Goal: Check status: Check status

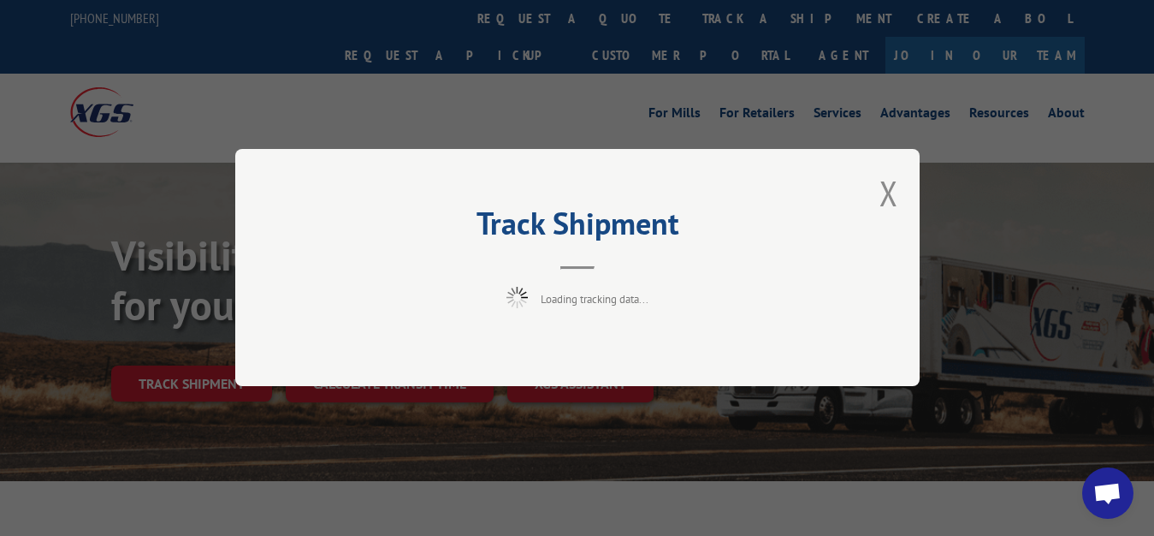
scroll to position [87, 0]
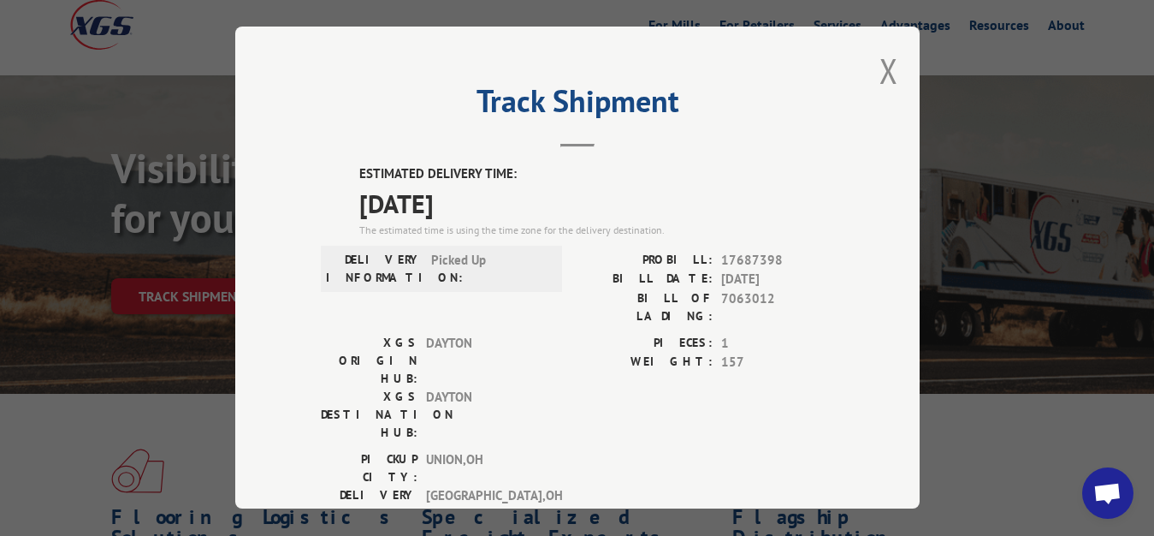
click at [879, 64] on button "Close modal" at bounding box center [888, 70] width 19 height 45
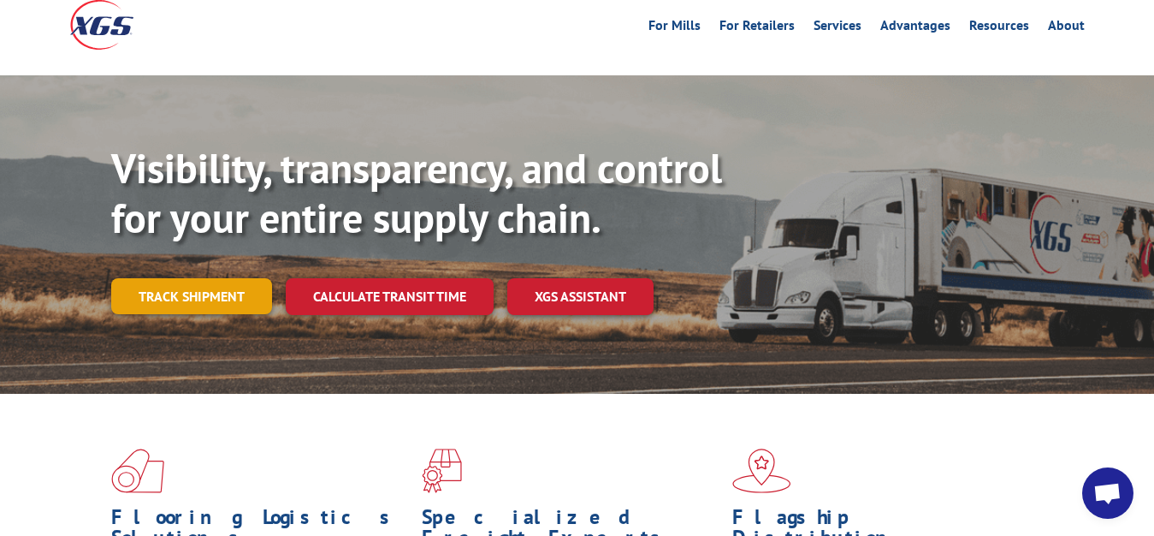
click at [162, 278] on link "Track shipment" at bounding box center [191, 296] width 161 height 36
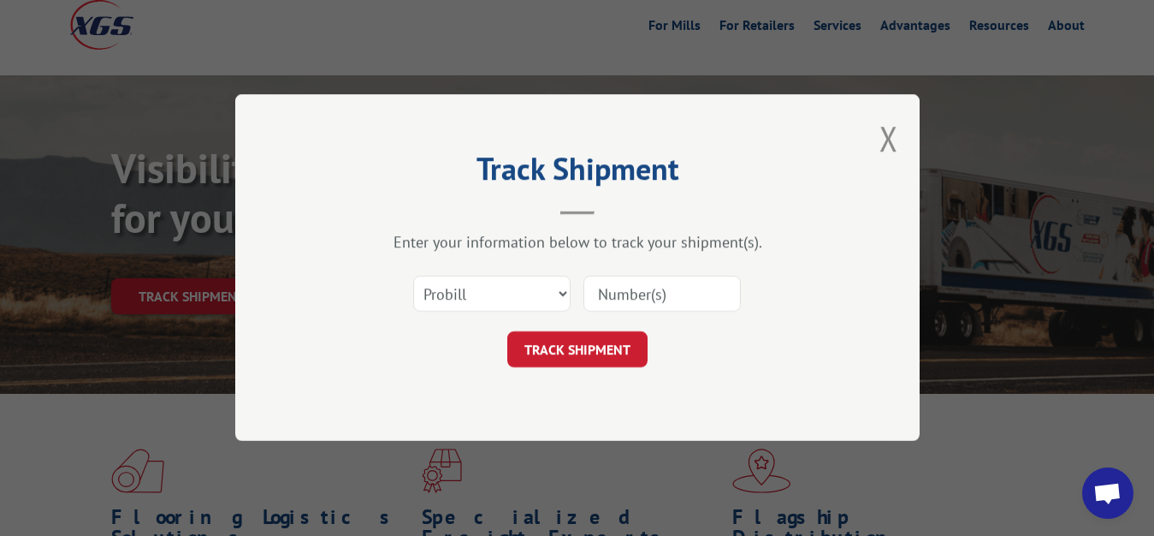
scroll to position [0, 0]
click at [413, 276] on select "Select category... Probill BOL PO" at bounding box center [491, 294] width 157 height 36
select select "bol"
click option "BOL" at bounding box center [0, 0] width 0 height 0
click at [643, 291] on input at bounding box center [661, 294] width 157 height 36
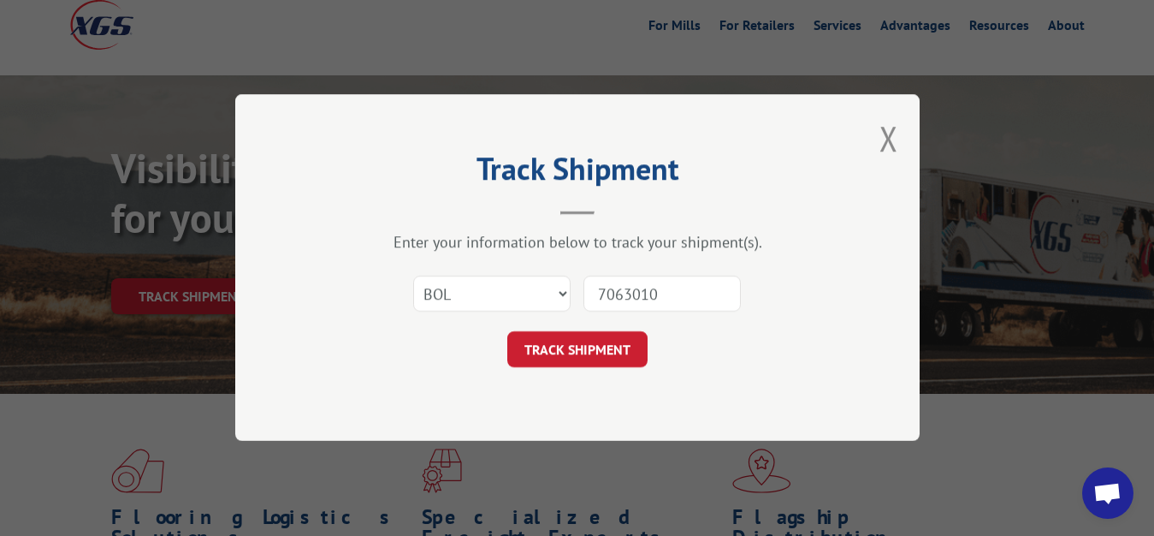
type input "7063010"
click button "TRACK SHIPMENT" at bounding box center [577, 350] width 140 height 36
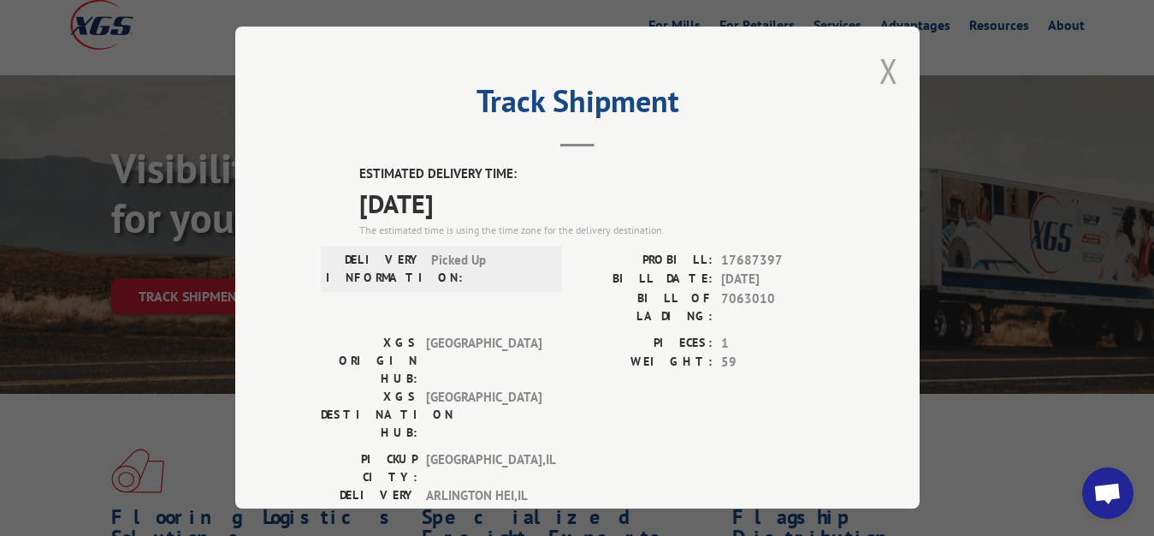
click at [879, 68] on button "Close modal" at bounding box center [888, 70] width 19 height 45
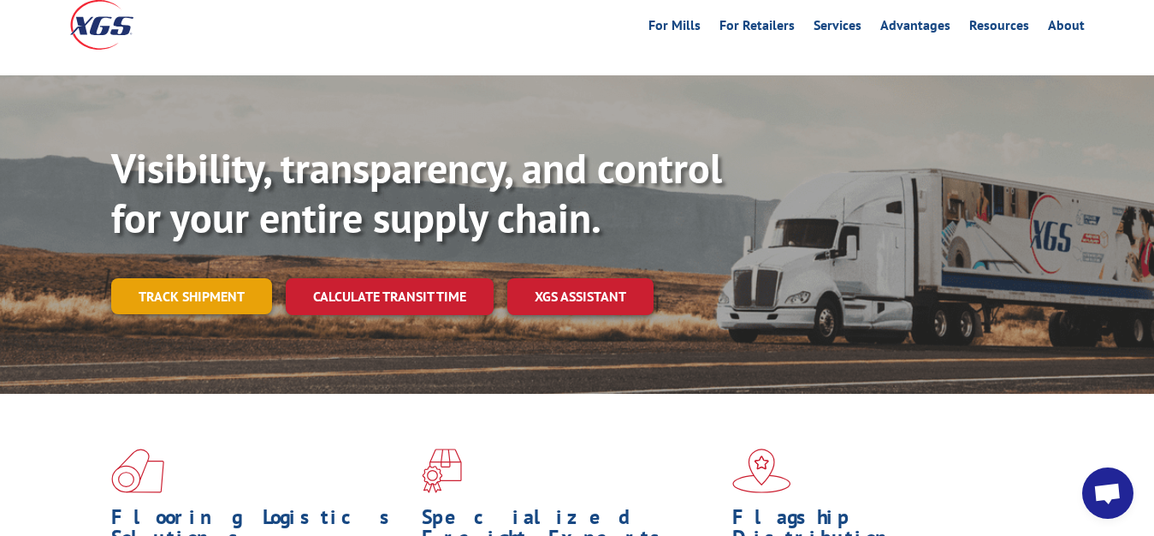
click at [187, 278] on link "Track shipment" at bounding box center [191, 296] width 161 height 36
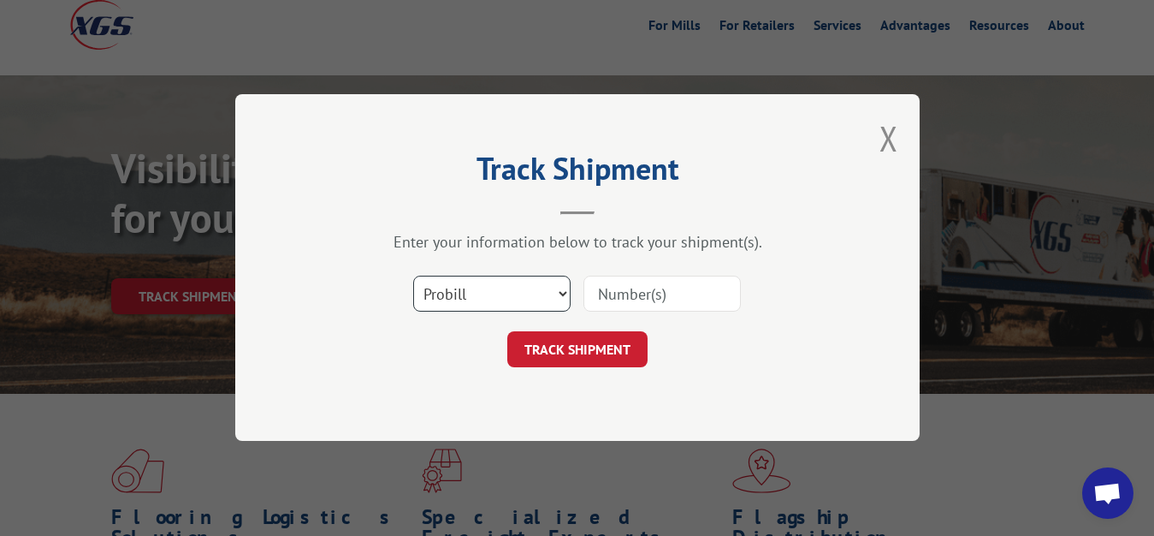
click at [413, 276] on select "Select category... Probill BOL PO" at bounding box center [491, 294] width 157 height 36
select select "bol"
click option "BOL" at bounding box center [0, 0] width 0 height 0
click at [617, 279] on input at bounding box center [661, 294] width 157 height 36
type input "7063011"
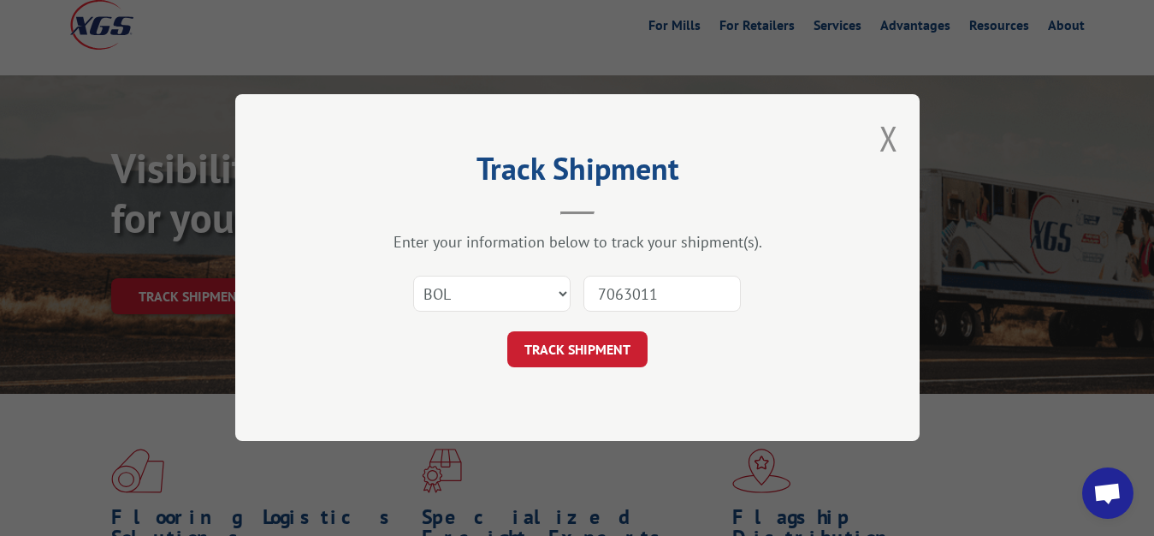
click button "TRACK SHIPMENT" at bounding box center [577, 350] width 140 height 36
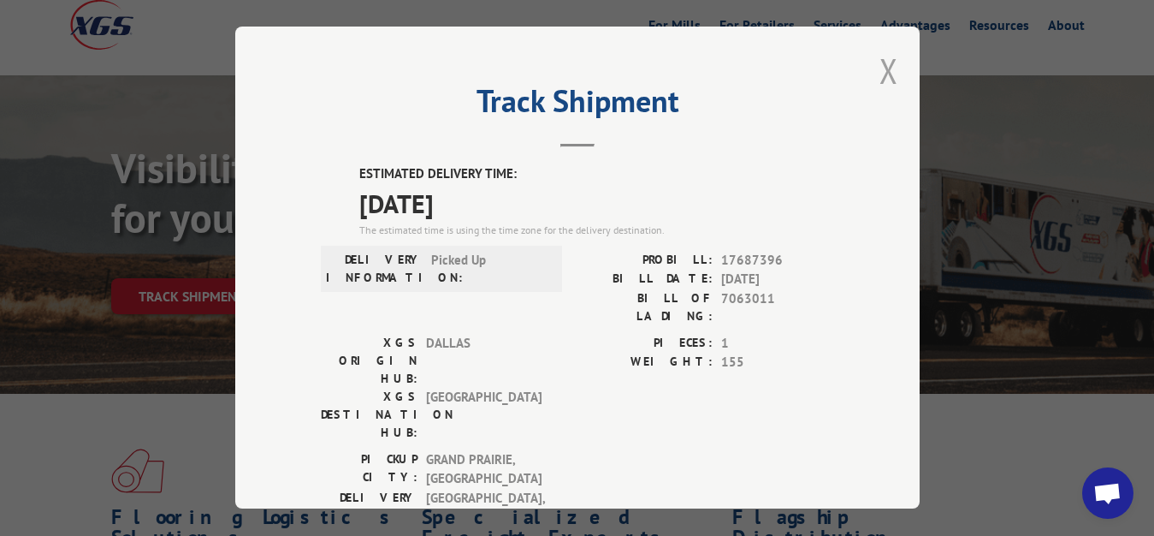
click at [879, 64] on button "Close modal" at bounding box center [888, 70] width 19 height 45
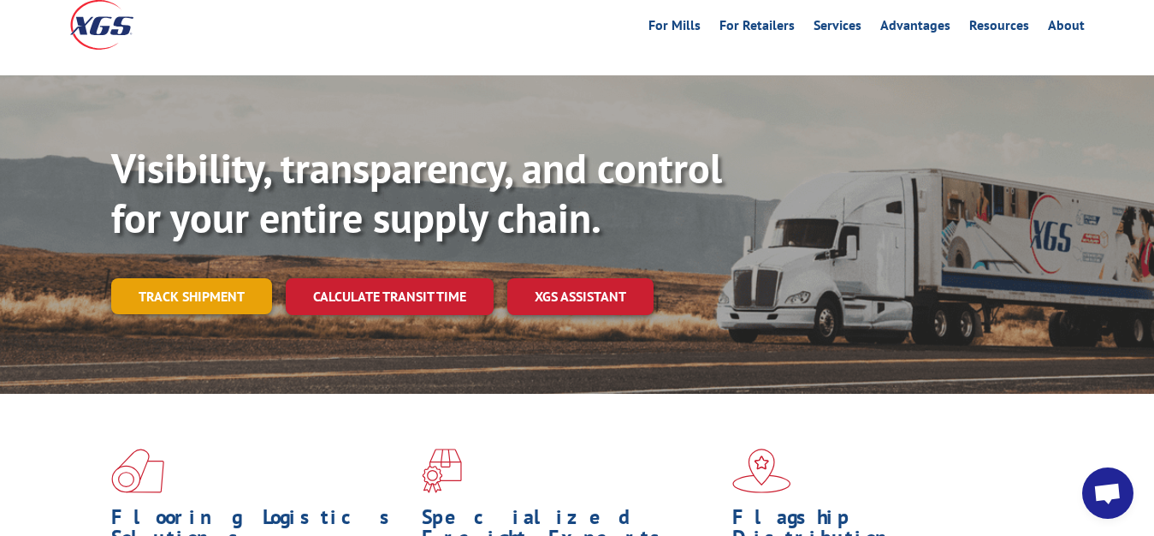
click at [191, 278] on link "Track shipment" at bounding box center [191, 296] width 161 height 36
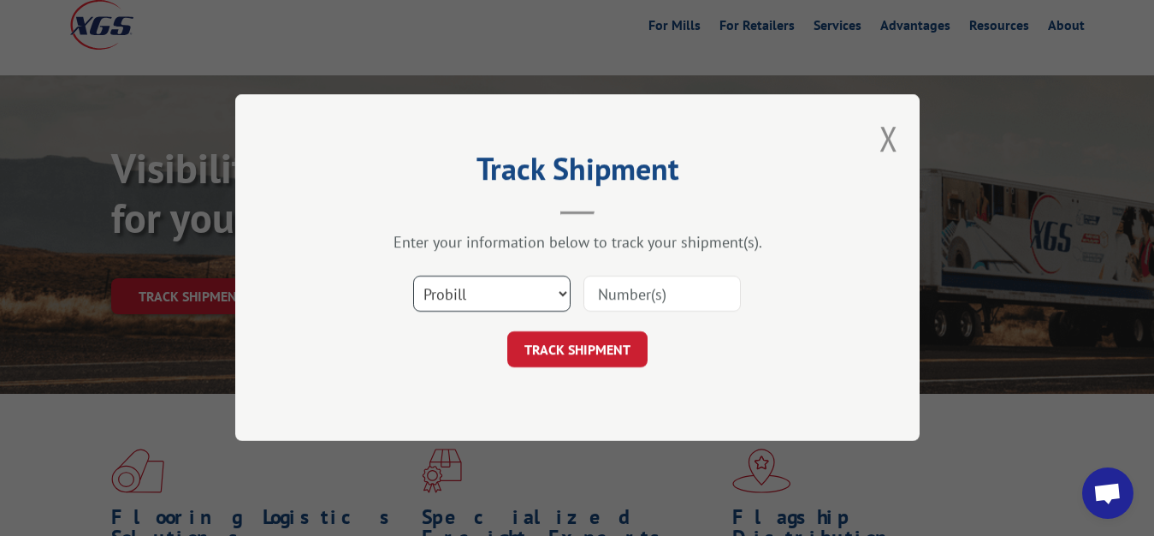
click at [413, 276] on select "Select category... Probill BOL PO" at bounding box center [491, 294] width 157 height 36
select select "bol"
click option "BOL" at bounding box center [0, 0] width 0 height 0
click at [630, 313] on div at bounding box center [661, 294] width 157 height 39
click at [632, 292] on input at bounding box center [661, 294] width 157 height 36
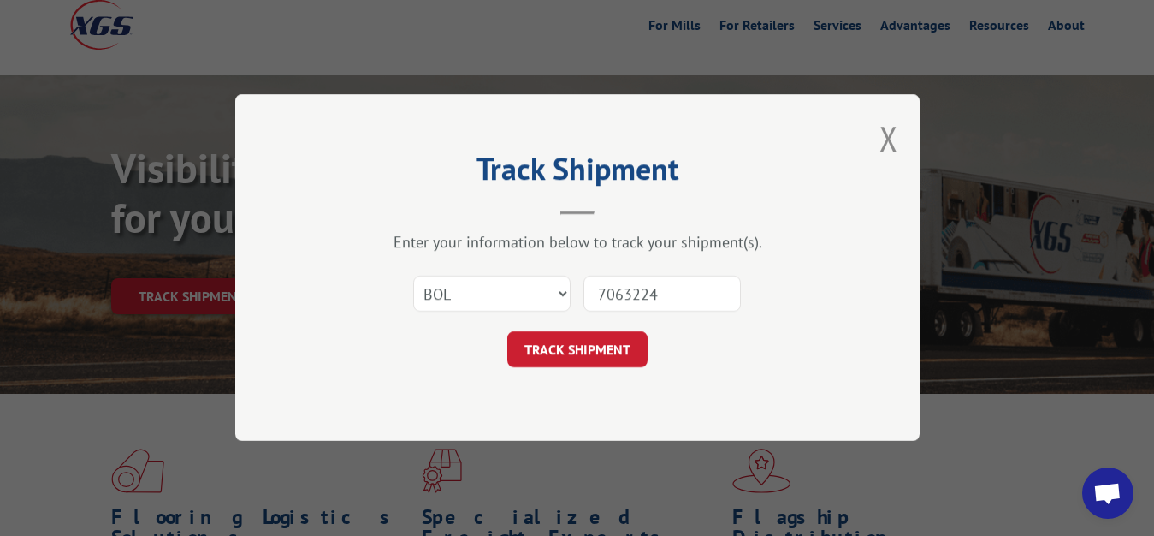
type input "7063224"
click button "TRACK SHIPMENT" at bounding box center [577, 350] width 140 height 36
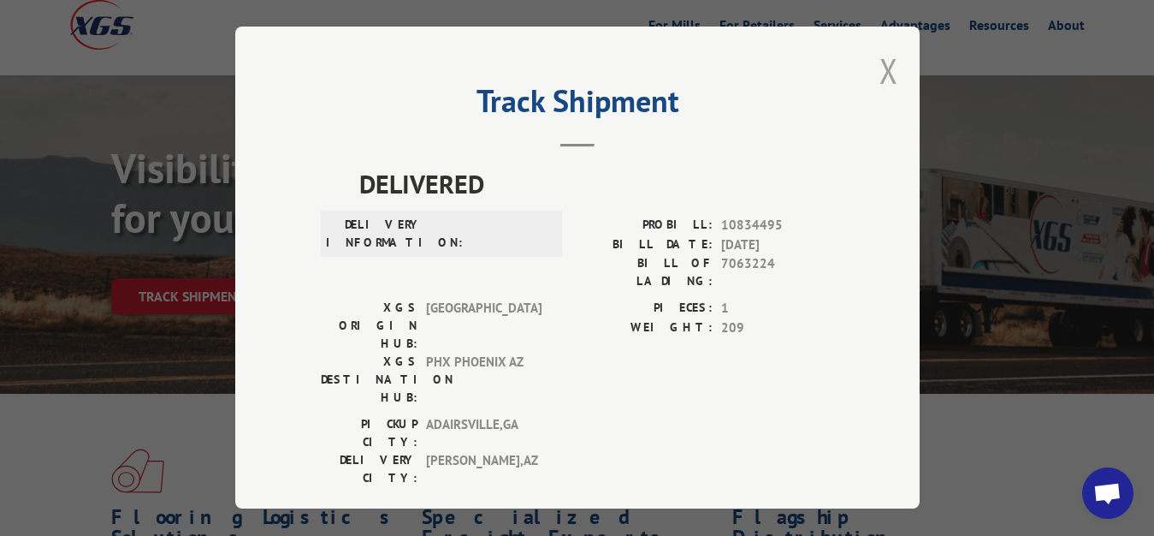
click at [879, 58] on button "Close modal" at bounding box center [888, 70] width 19 height 45
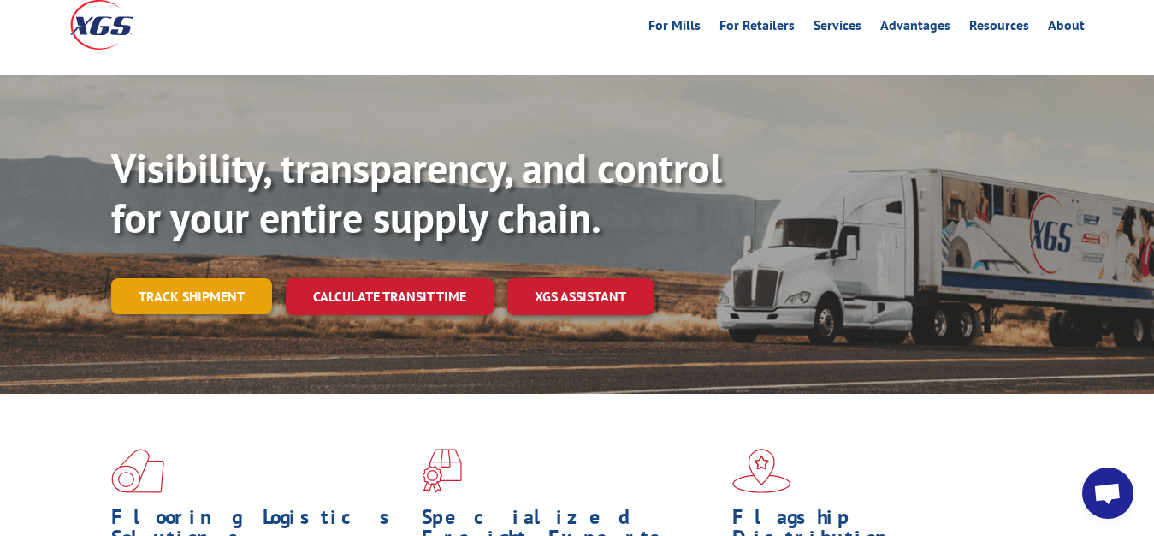
click at [245, 278] on link "Track shipment" at bounding box center [191, 296] width 161 height 36
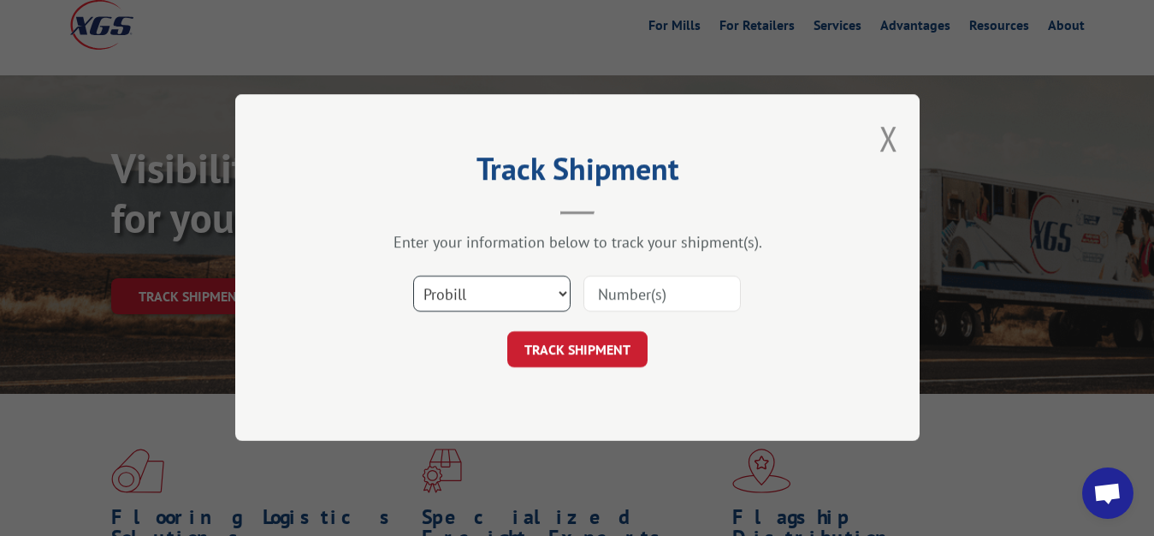
click at [413, 276] on select "Select category... Probill BOL PO" at bounding box center [491, 294] width 157 height 36
select select "bol"
click option "BOL" at bounding box center [0, 0] width 0 height 0
drag, startPoint x: 620, startPoint y: 307, endPoint x: 650, endPoint y: 171, distance: 139.3
click at [620, 305] on input at bounding box center [661, 294] width 157 height 36
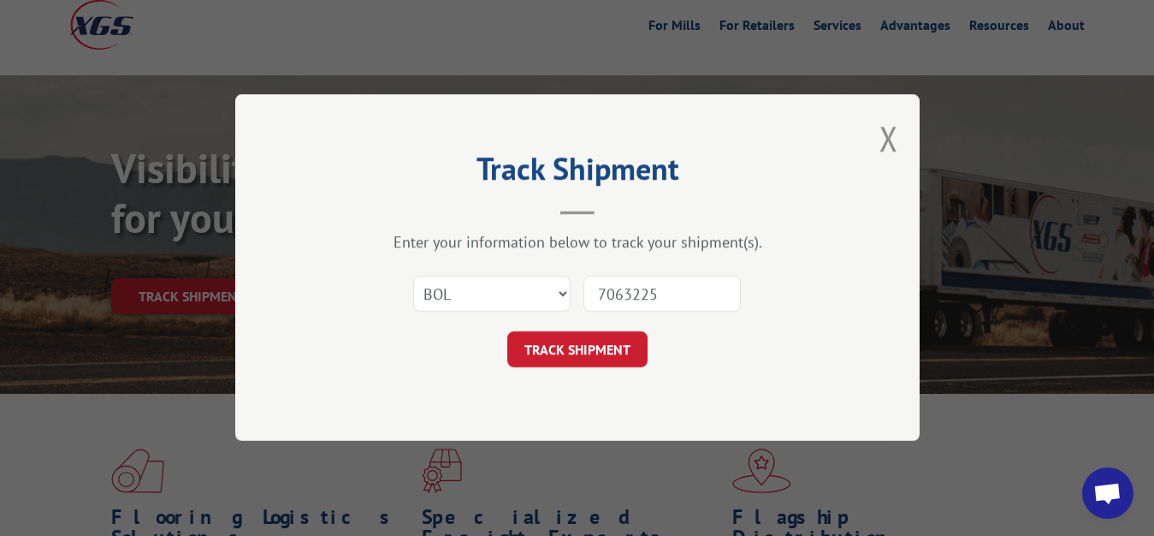
type input "7063225"
click button "TRACK SHIPMENT" at bounding box center [577, 350] width 140 height 36
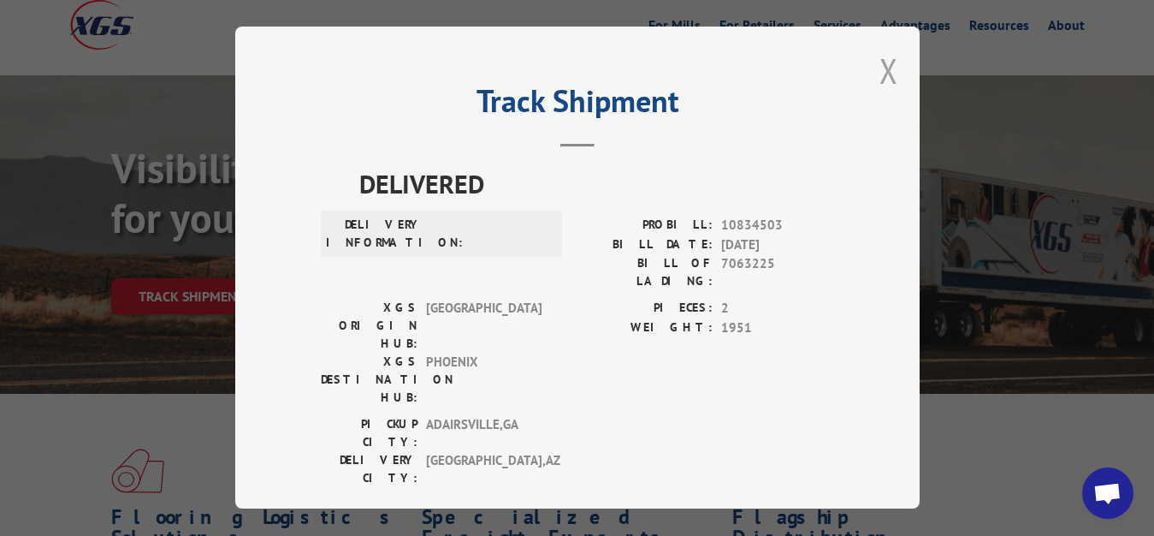
click at [879, 62] on button "Close modal" at bounding box center [888, 70] width 19 height 45
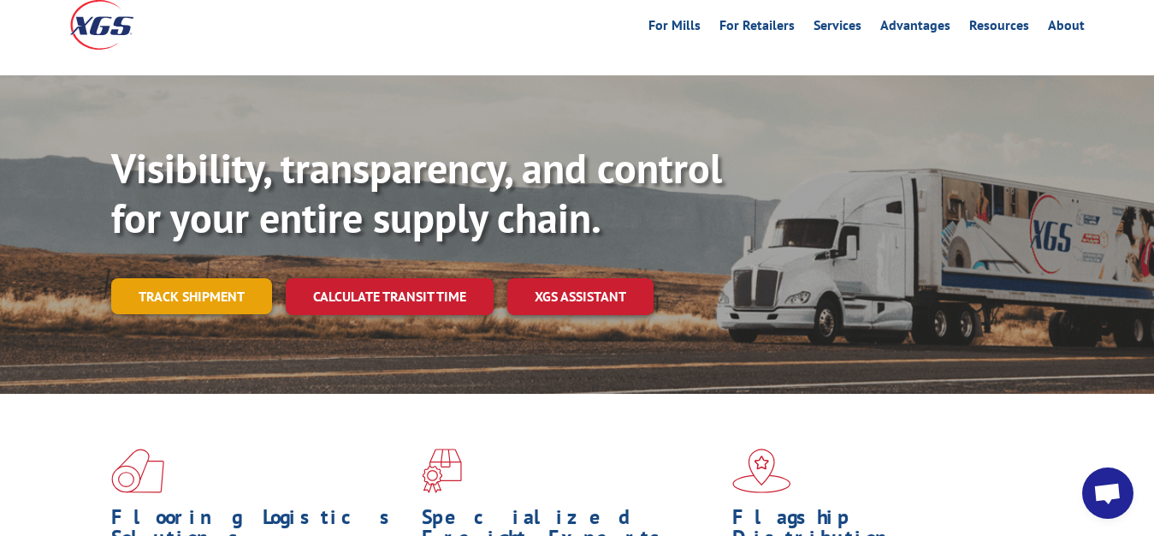
click at [216, 278] on link "Track shipment" at bounding box center [191, 296] width 161 height 36
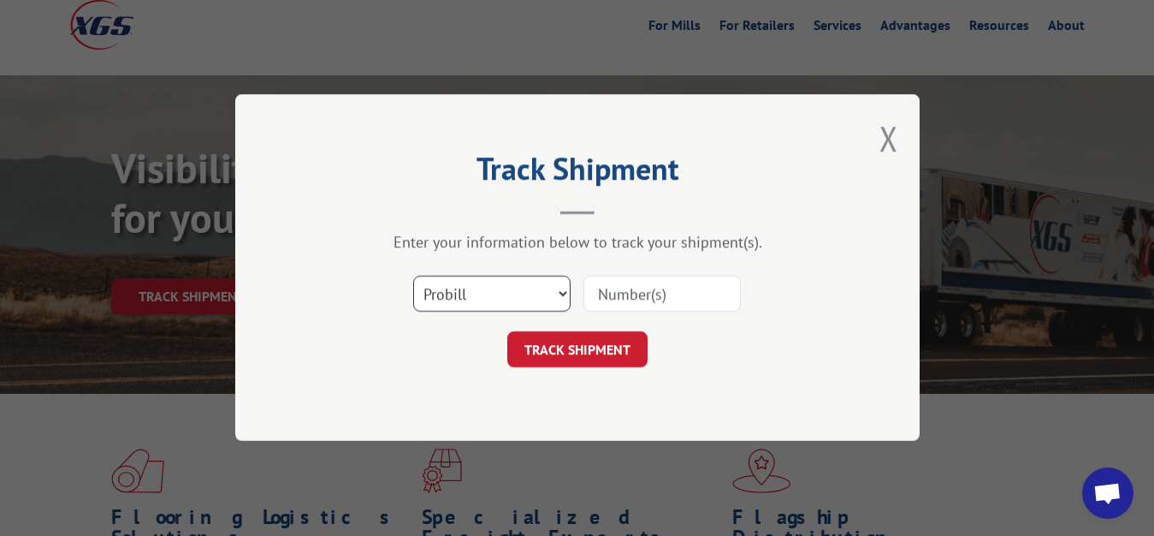
click at [413, 276] on select "Select category... Probill BOL PO" at bounding box center [491, 294] width 157 height 36
select select "bol"
click option "BOL" at bounding box center [0, 0] width 0 height 0
click at [625, 293] on input at bounding box center [661, 294] width 157 height 36
